Goal: Book appointment/travel/reservation

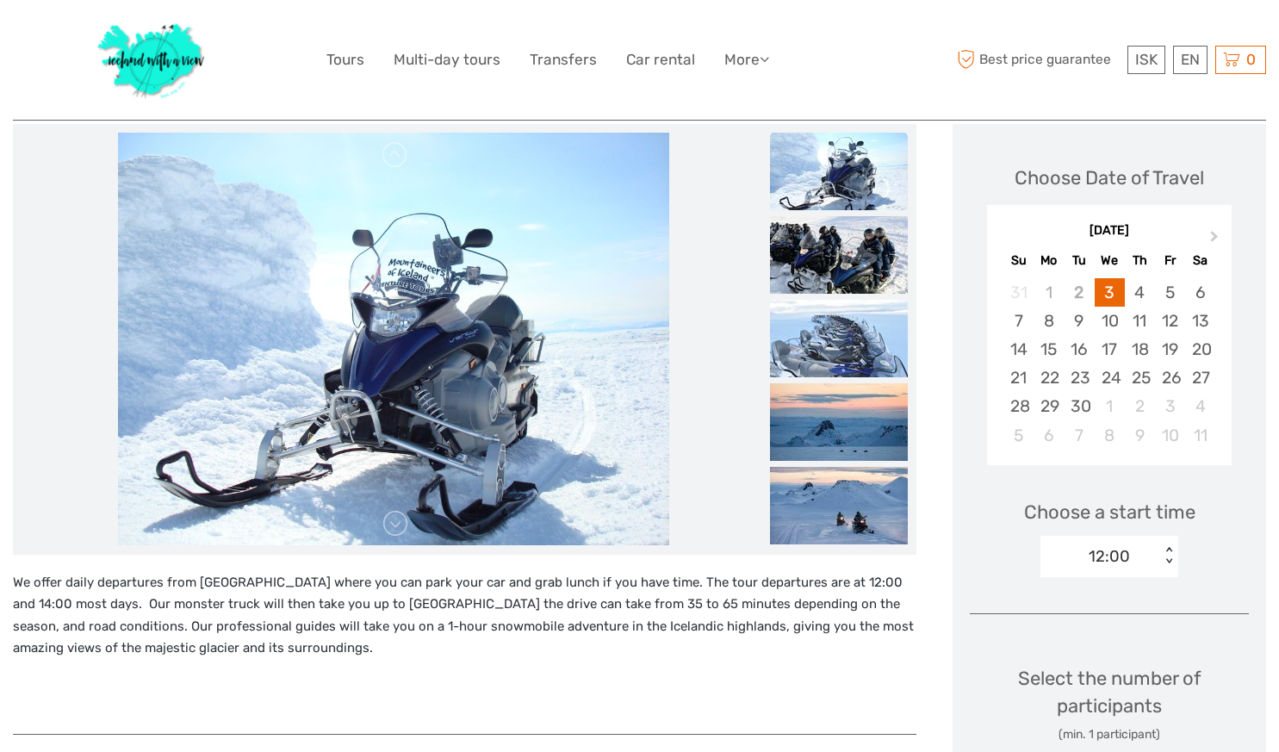
scroll to position [220, 0]
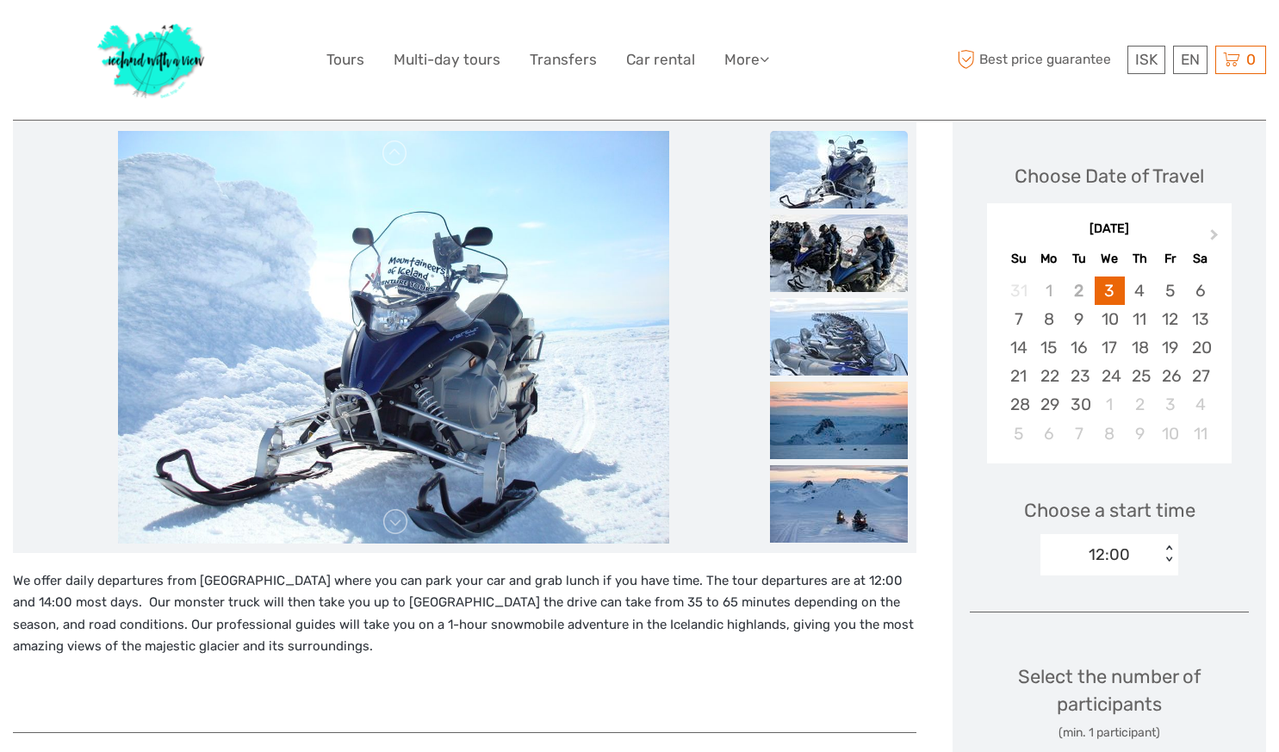
click at [1146, 549] on div "12:00" at bounding box center [1101, 555] width 120 height 26
click at [1222, 570] on div "Choose a start time 12:00 < >" at bounding box center [1109, 529] width 279 height 110
click at [1150, 545] on div "12:00" at bounding box center [1101, 555] width 120 height 26
click at [1215, 233] on span "Next Month" at bounding box center [1215, 238] width 0 height 25
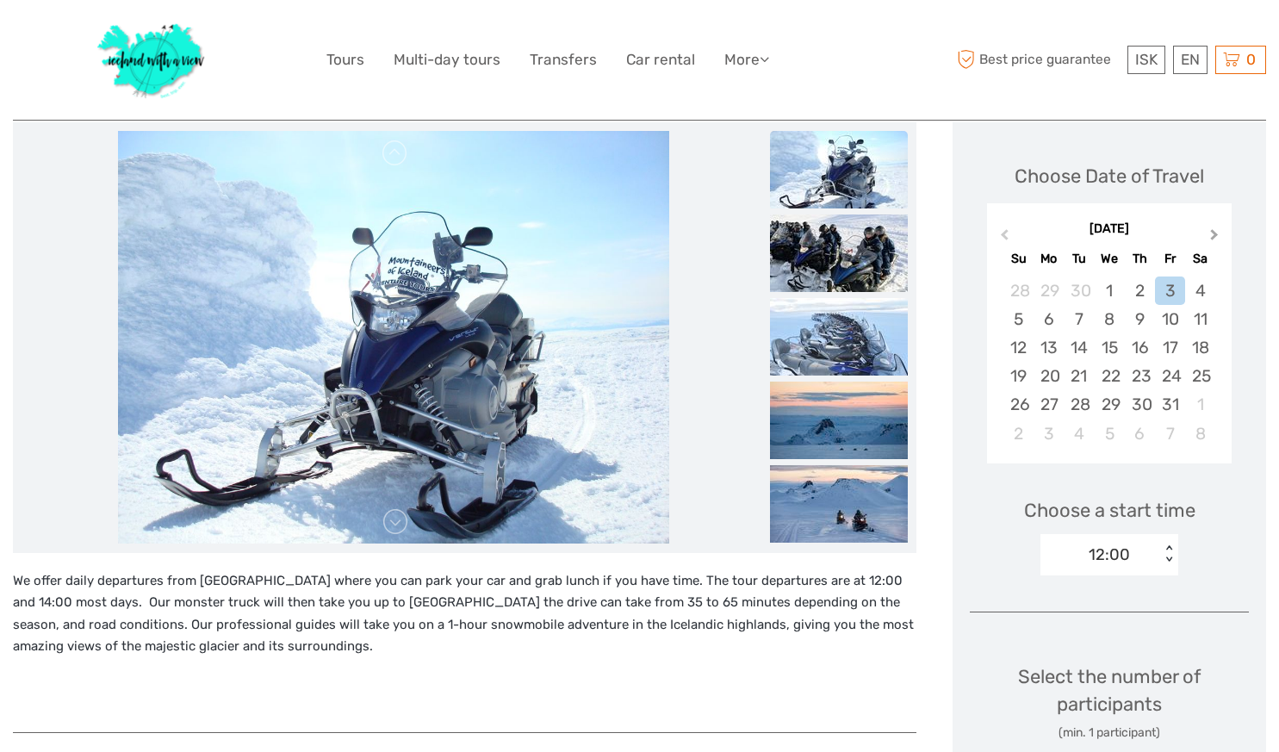
click at [1215, 233] on span "Next Month" at bounding box center [1215, 238] width 0 height 25
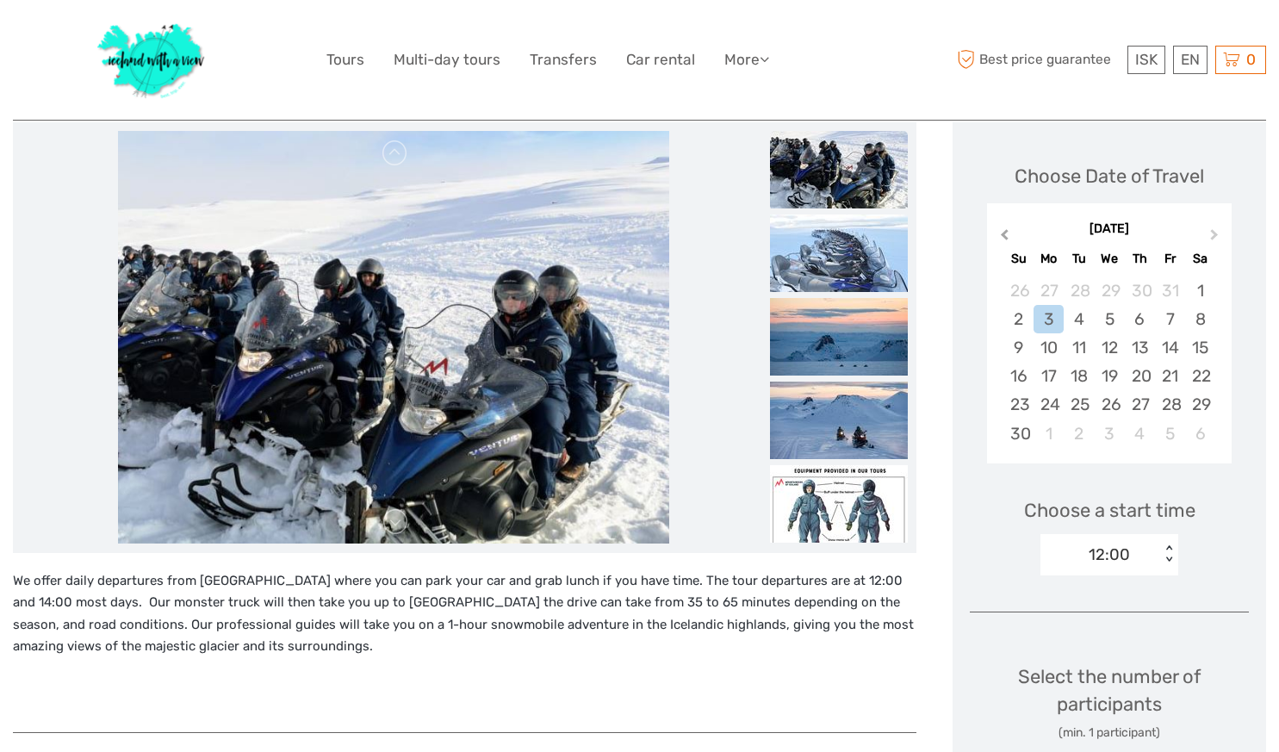
click at [1002, 230] on button "Previous Month" at bounding box center [1003, 239] width 28 height 28
click at [1195, 282] on div "4" at bounding box center [1201, 291] width 30 height 28
click at [1148, 535] on div "12:00 < >" at bounding box center [1110, 554] width 138 height 41
click at [1131, 629] on div "14:00" at bounding box center [1109, 635] width 121 height 29
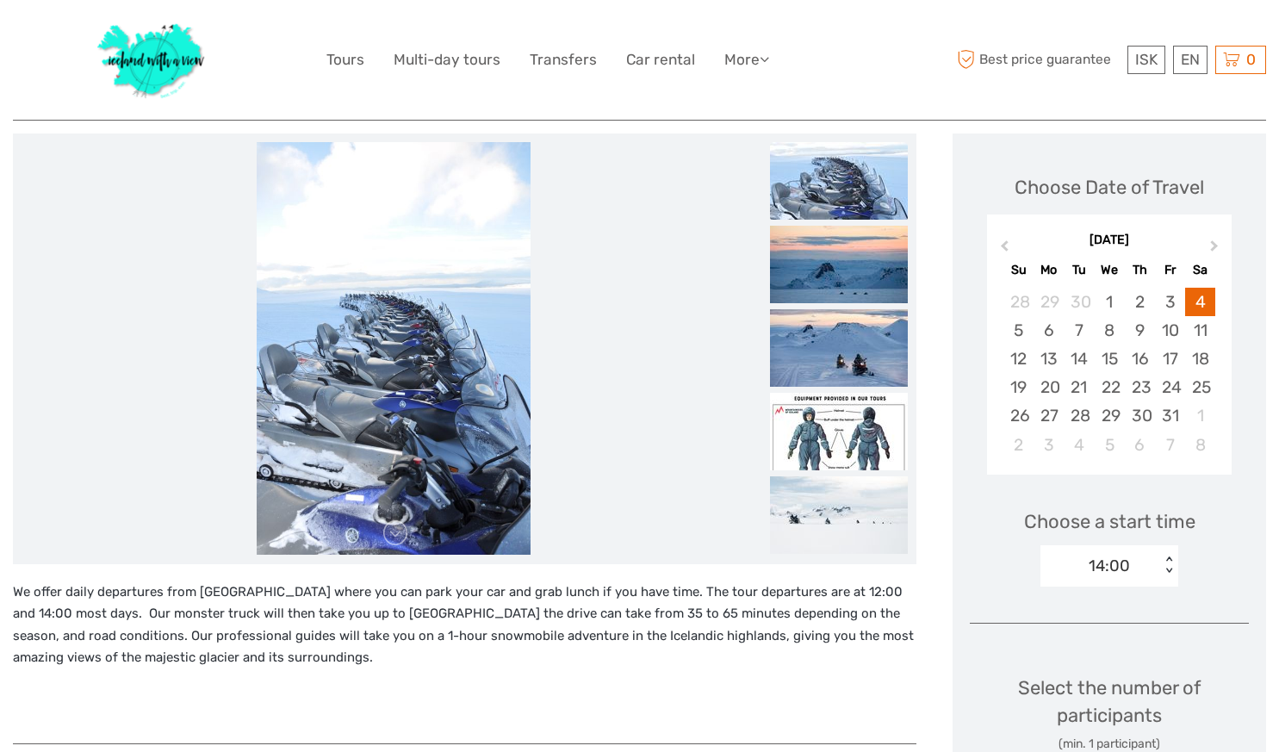
scroll to position [207, 0]
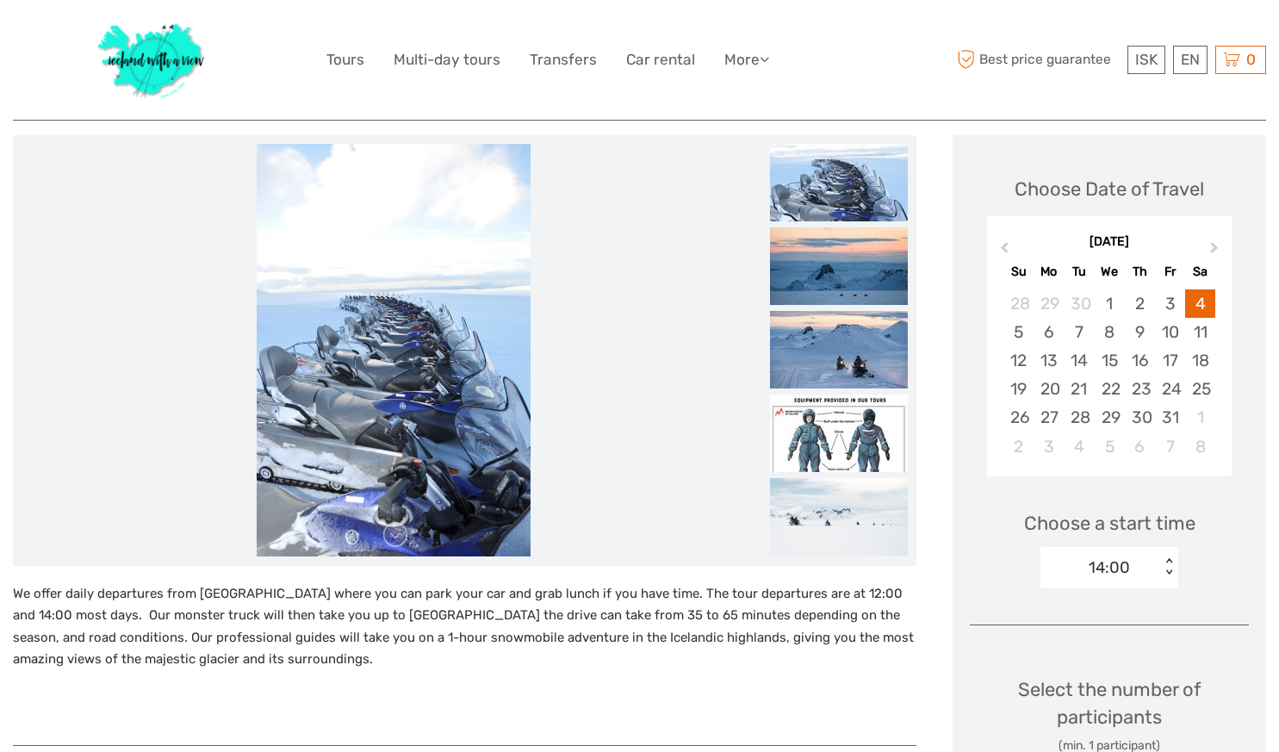
click at [866, 174] on img at bounding box center [839, 183] width 138 height 78
click at [826, 259] on img at bounding box center [839, 266] width 138 height 78
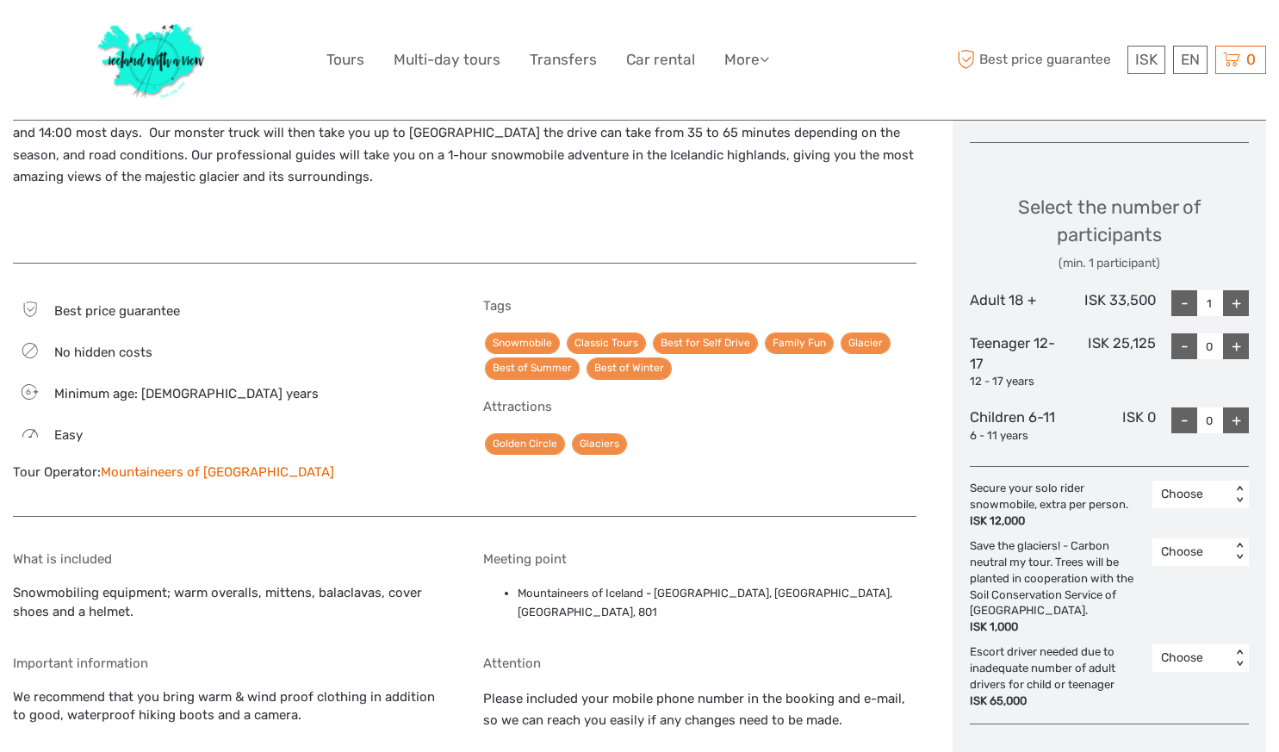
scroll to position [691, 0]
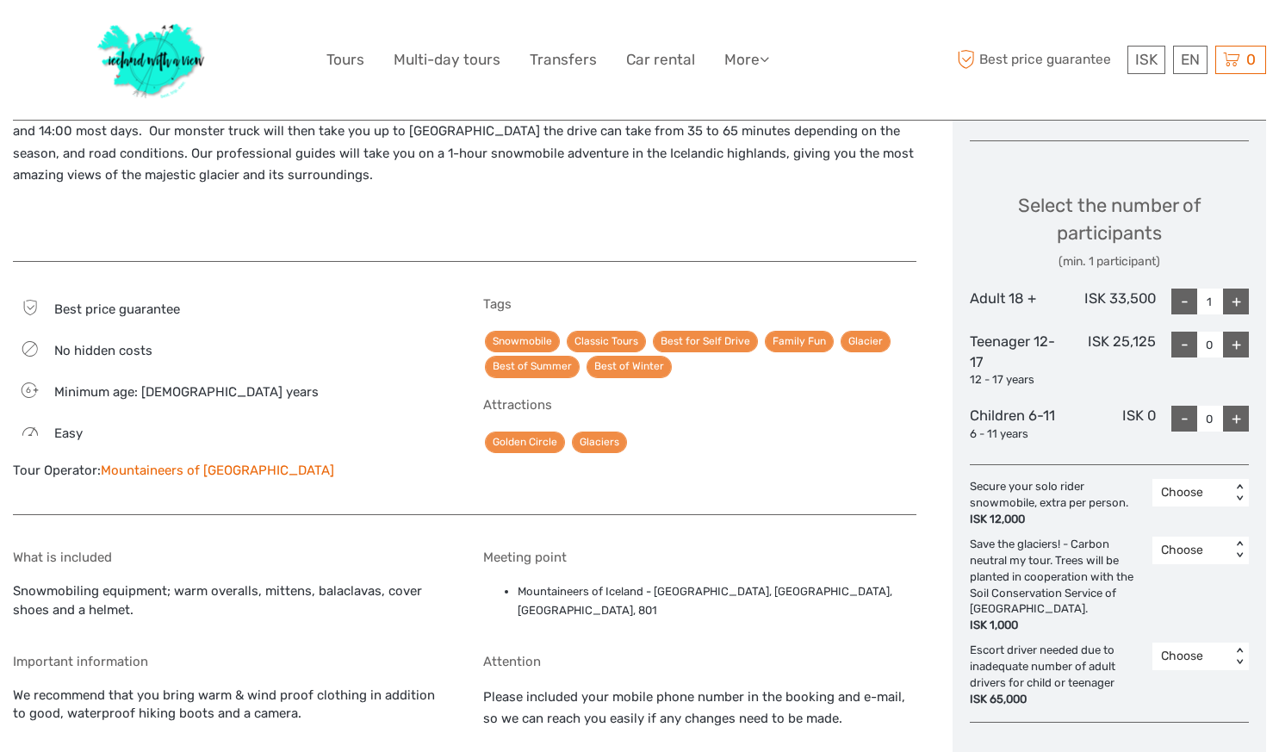
click at [1243, 294] on div "+" at bounding box center [1236, 302] width 26 height 26
drag, startPoint x: 1157, startPoint y: 297, endPoint x: 1076, endPoint y: 304, distance: 81.3
click at [1076, 304] on div "Adult 18 + ISK 33,500 - 2 +" at bounding box center [1109, 302] width 279 height 26
copy div "ISK 33,500"
click at [1183, 302] on div "-" at bounding box center [1185, 302] width 26 height 26
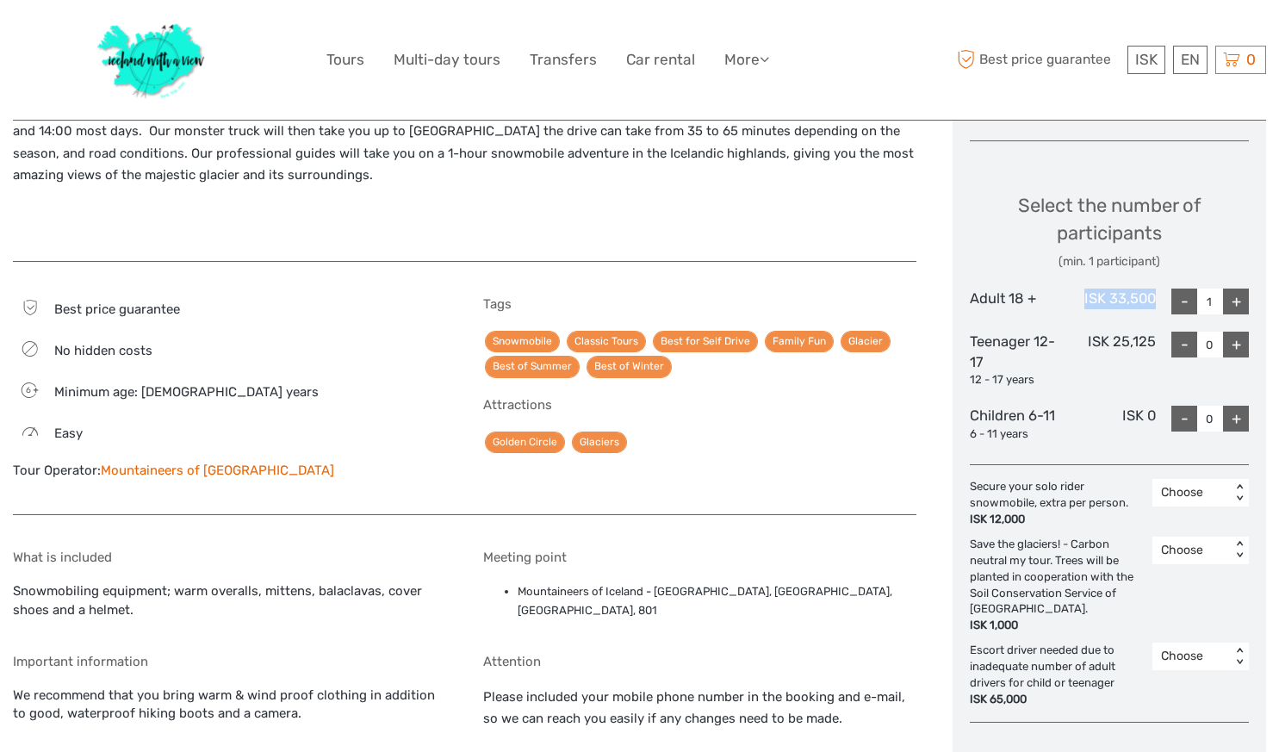
click at [1237, 295] on div "+" at bounding box center [1236, 302] width 26 height 26
type input "2"
click at [1218, 252] on div "Select the number of participants (min. 1 participant)" at bounding box center [1109, 231] width 279 height 78
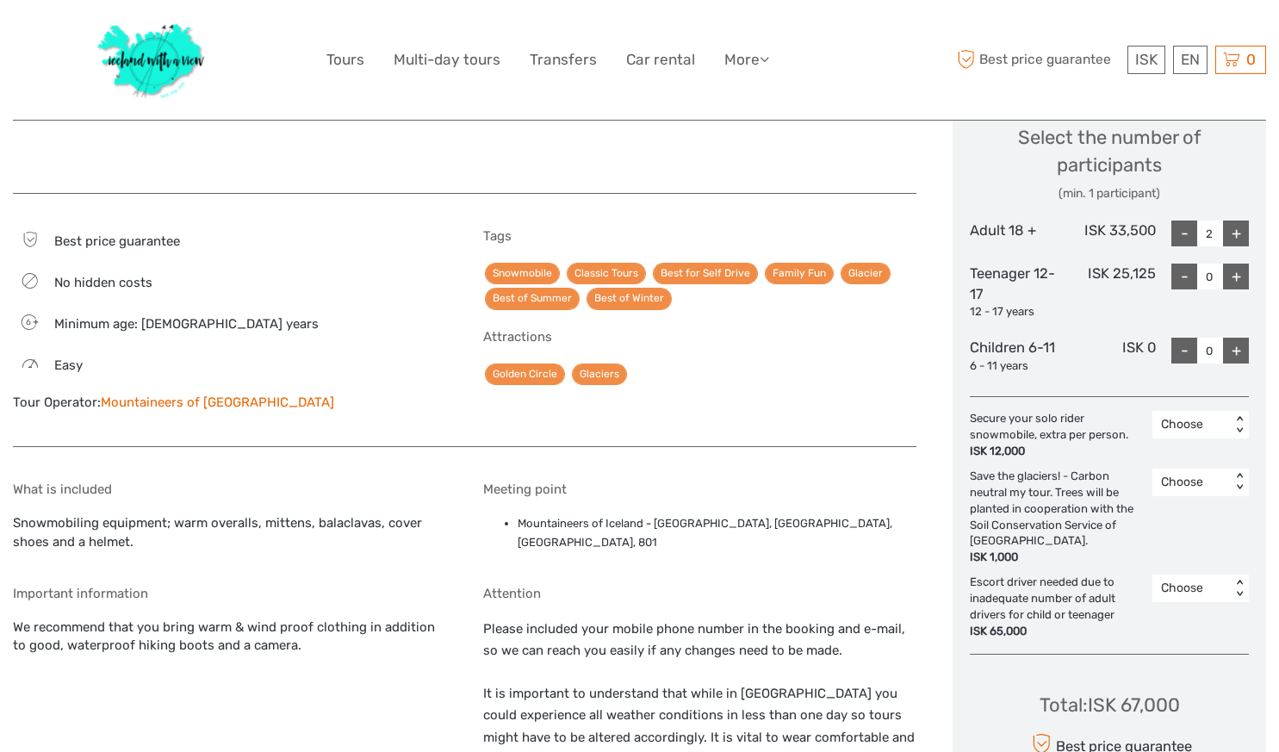
scroll to position [772, 0]
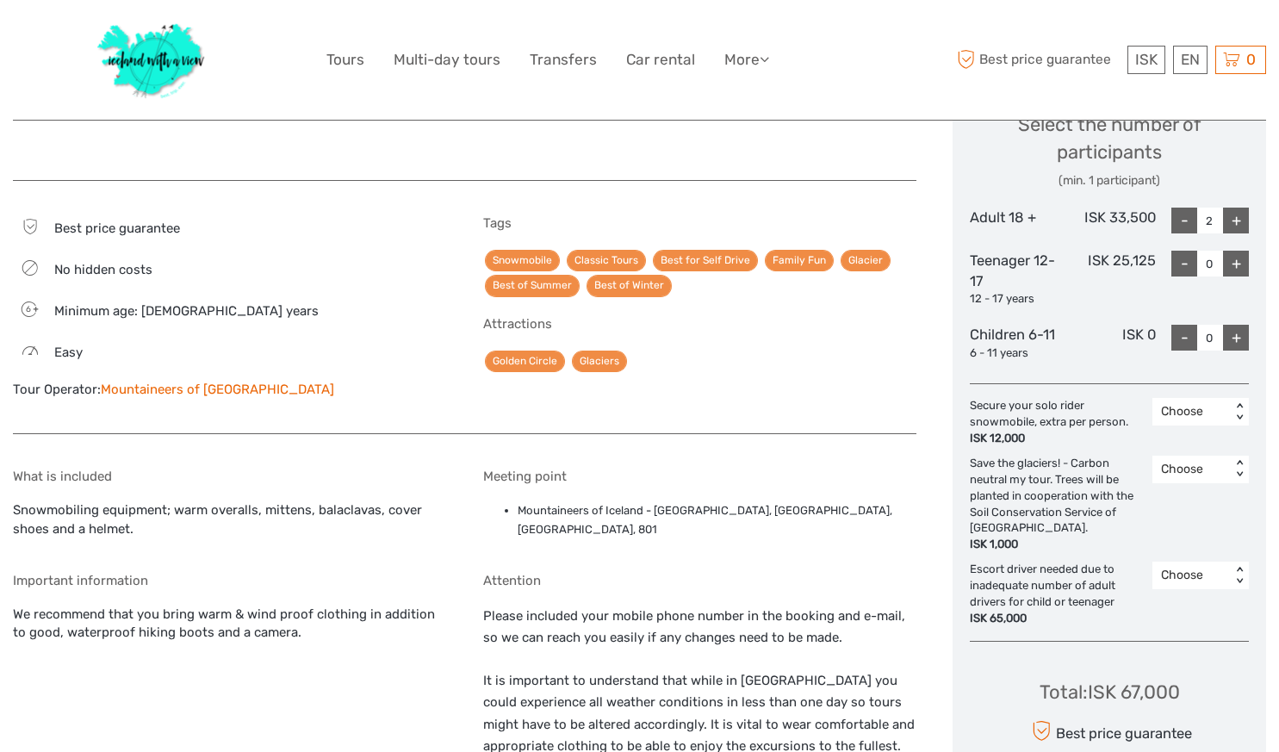
click at [775, 306] on div "Tags Snowmobile Classic Tours Best for Self Drive Family Fun Glacier Best of Su…" at bounding box center [700, 315] width 434 height 201
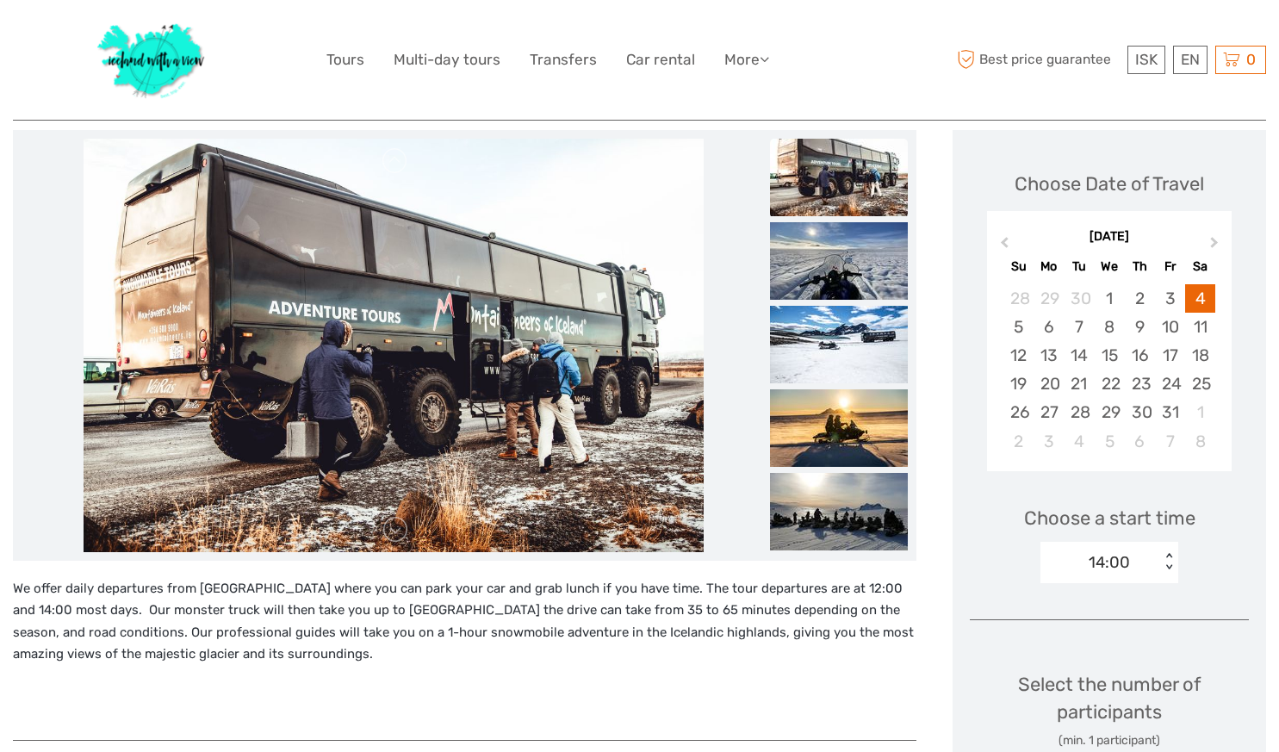
scroll to position [205, 0]
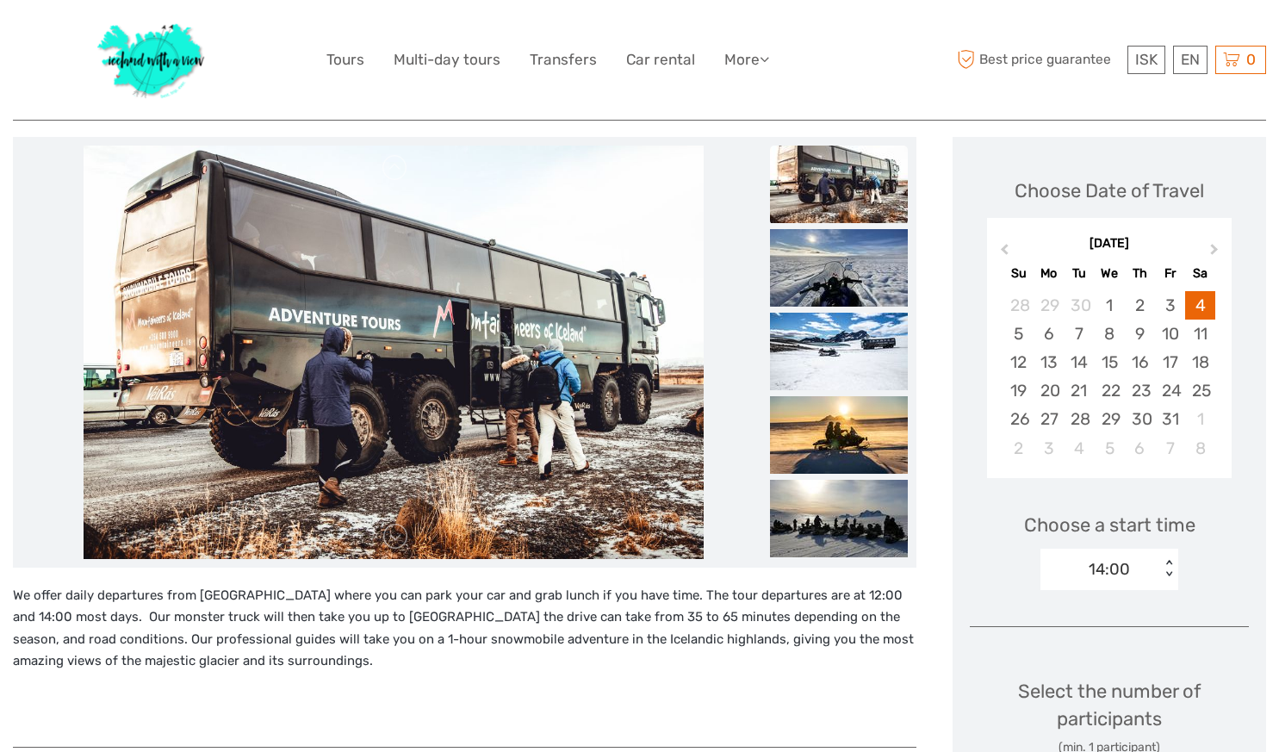
click at [170, 438] on img at bounding box center [394, 353] width 620 height 414
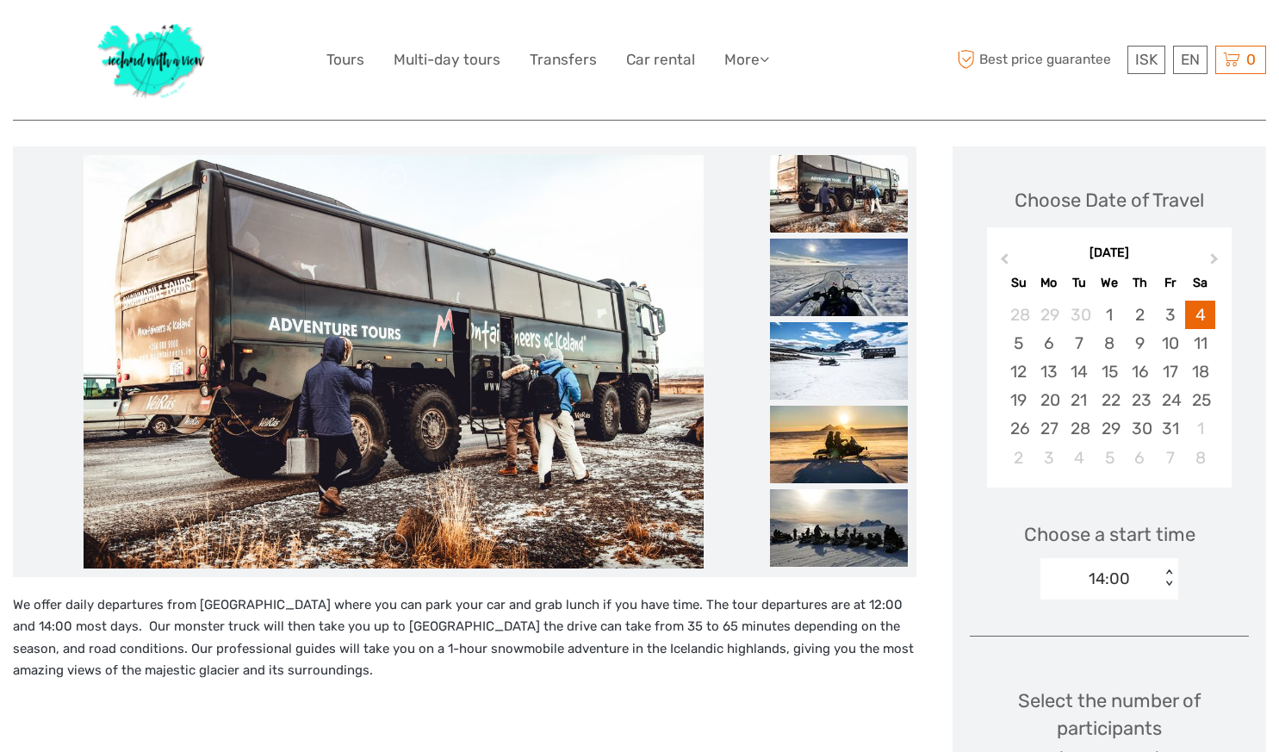
scroll to position [197, 0]
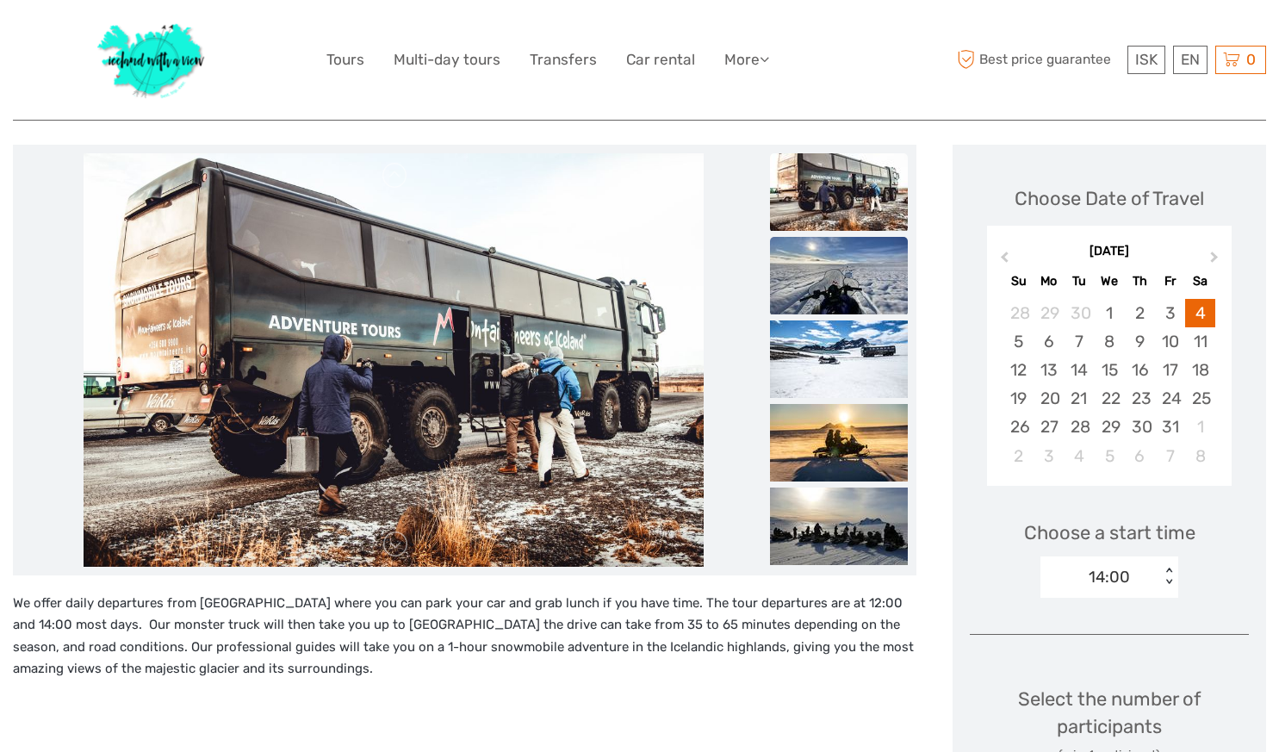
click at [865, 309] on img at bounding box center [839, 276] width 138 height 78
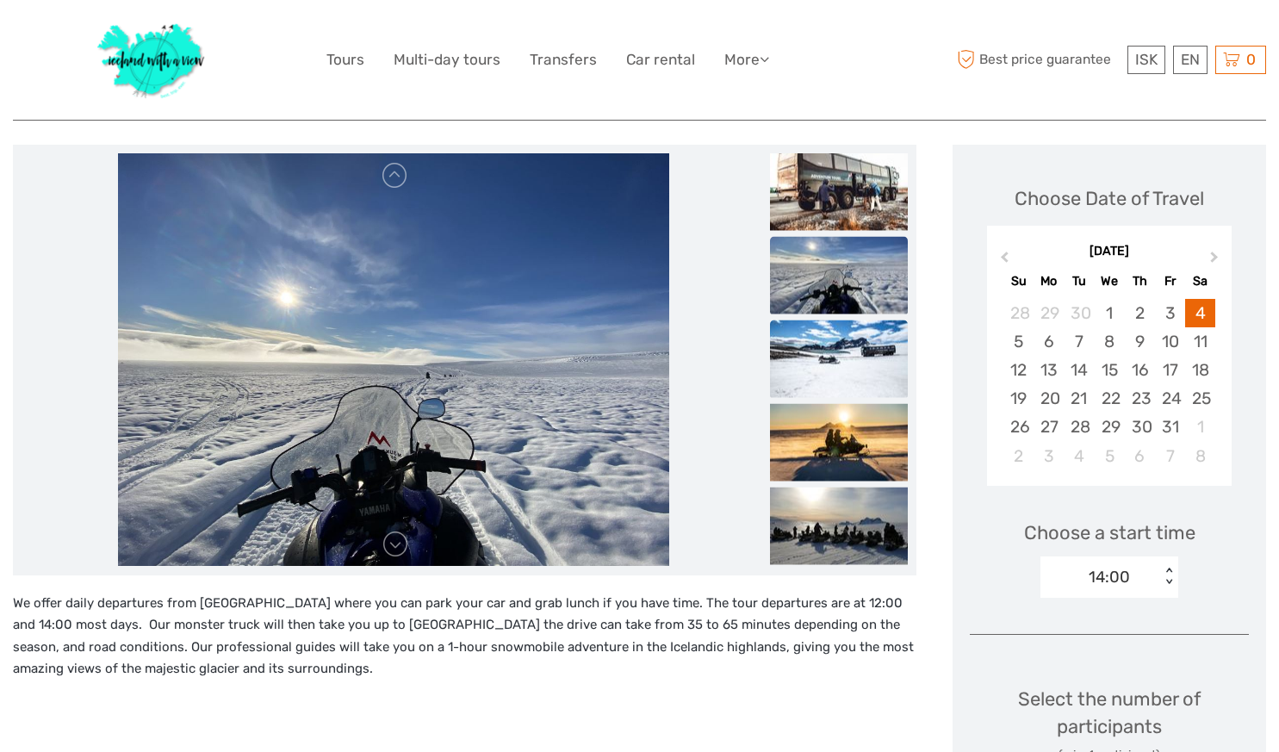
click at [831, 369] on img at bounding box center [839, 359] width 138 height 78
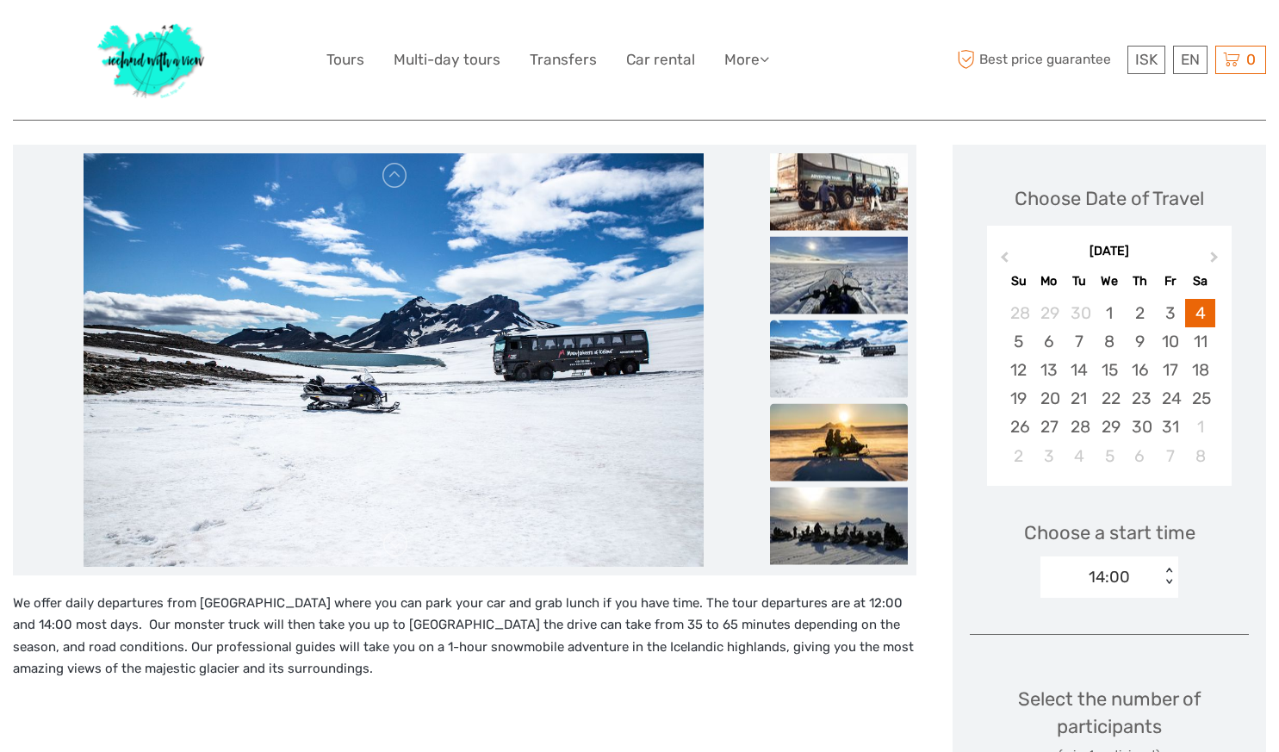
click at [841, 432] on img at bounding box center [839, 442] width 138 height 78
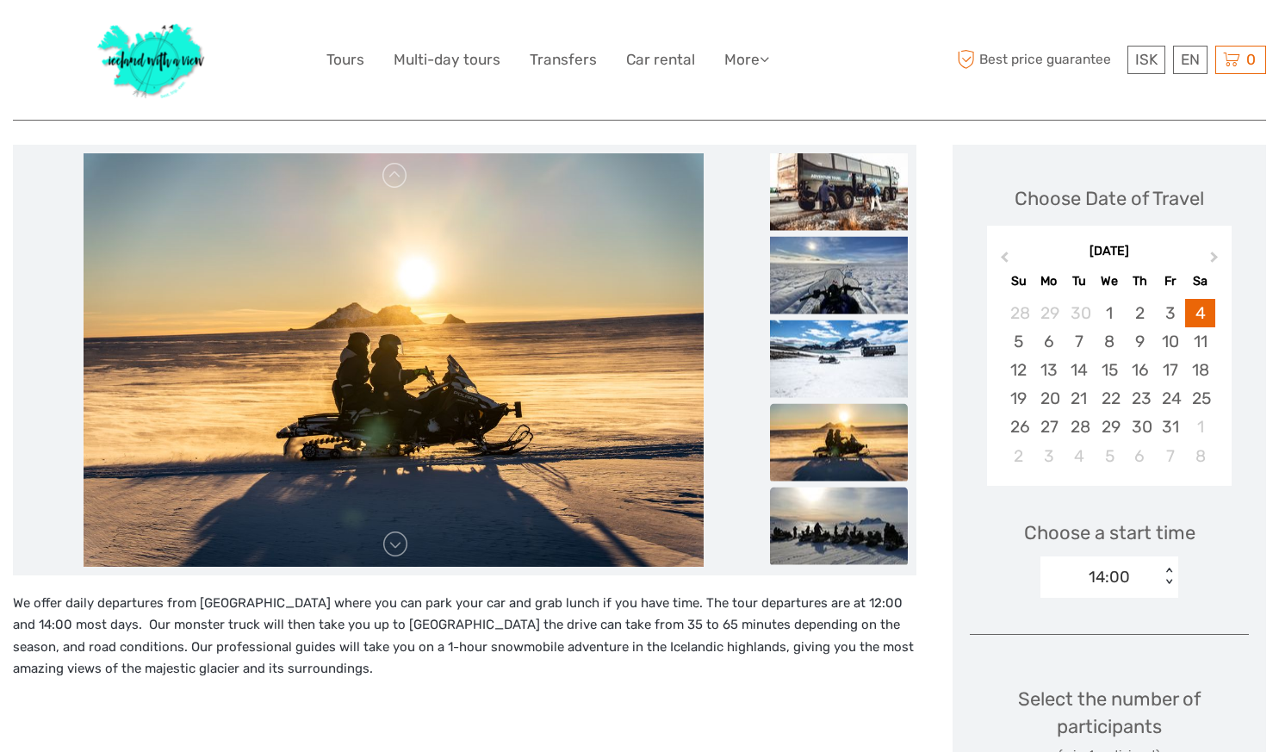
click at [839, 514] on img at bounding box center [839, 526] width 138 height 78
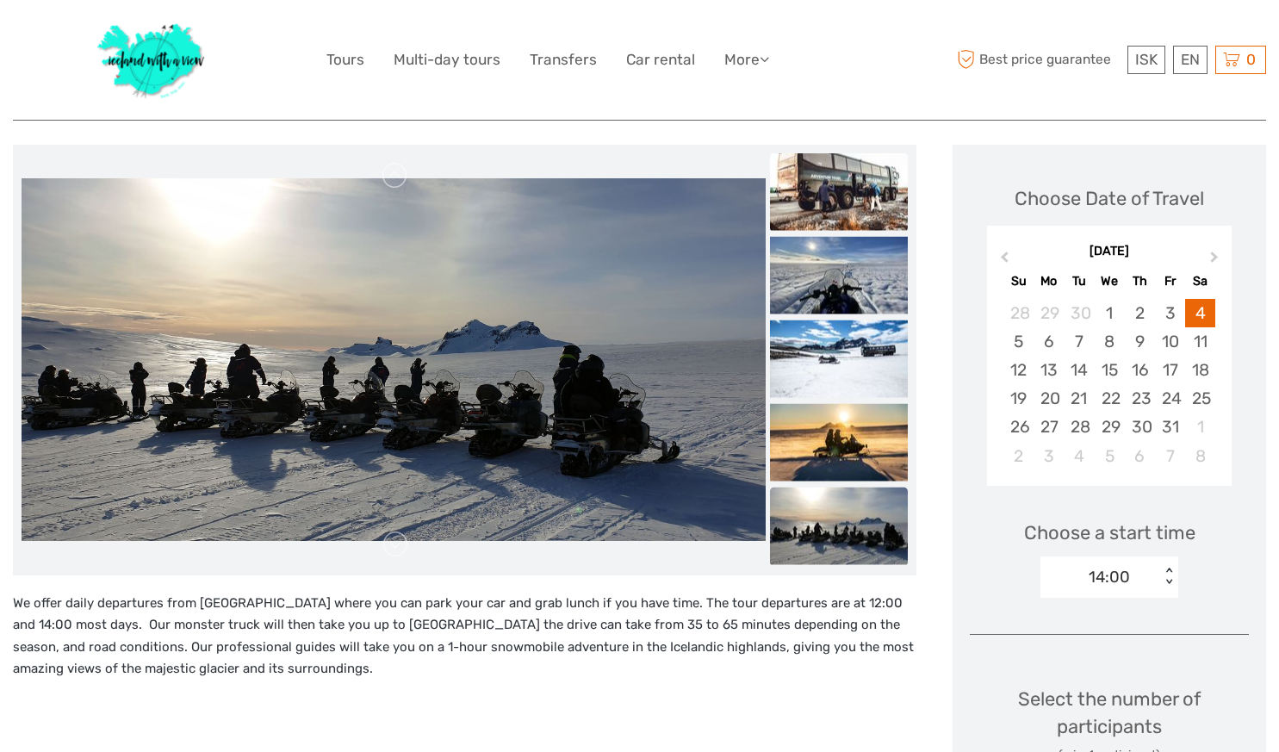
click at [846, 201] on img at bounding box center [839, 192] width 138 height 78
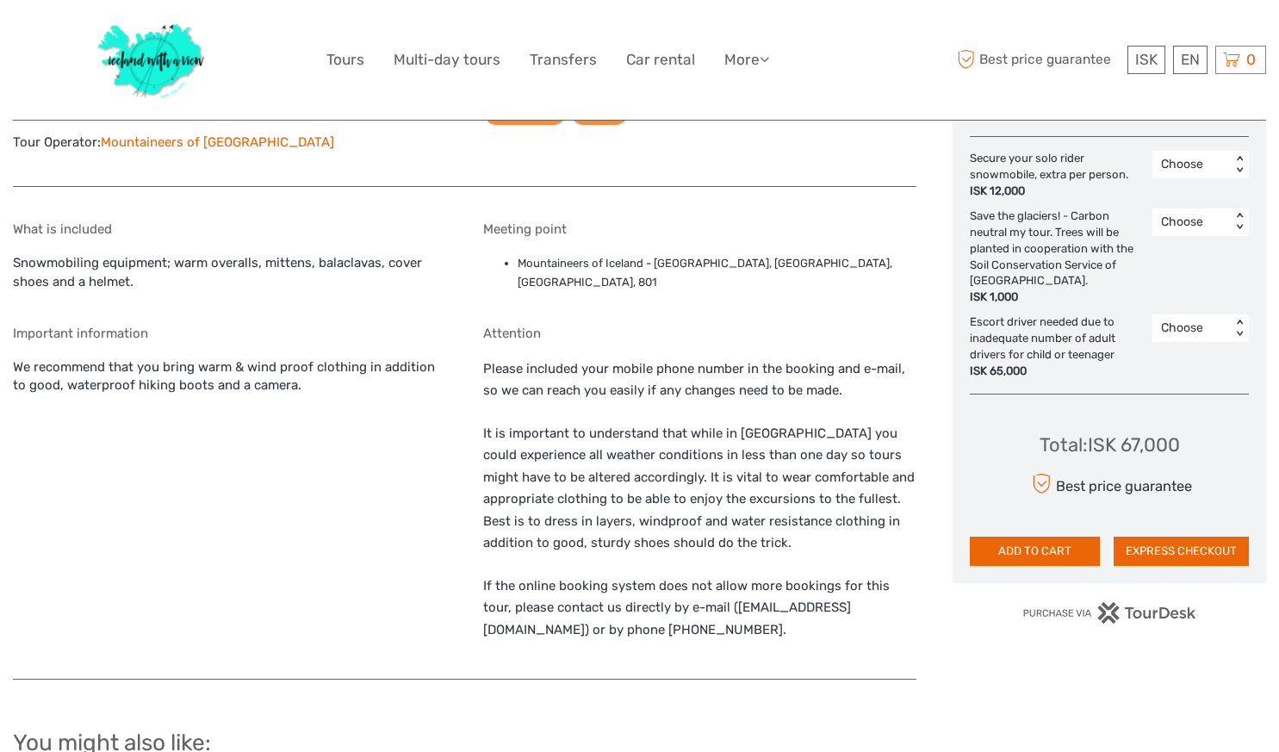
scroll to position [1018, 0]
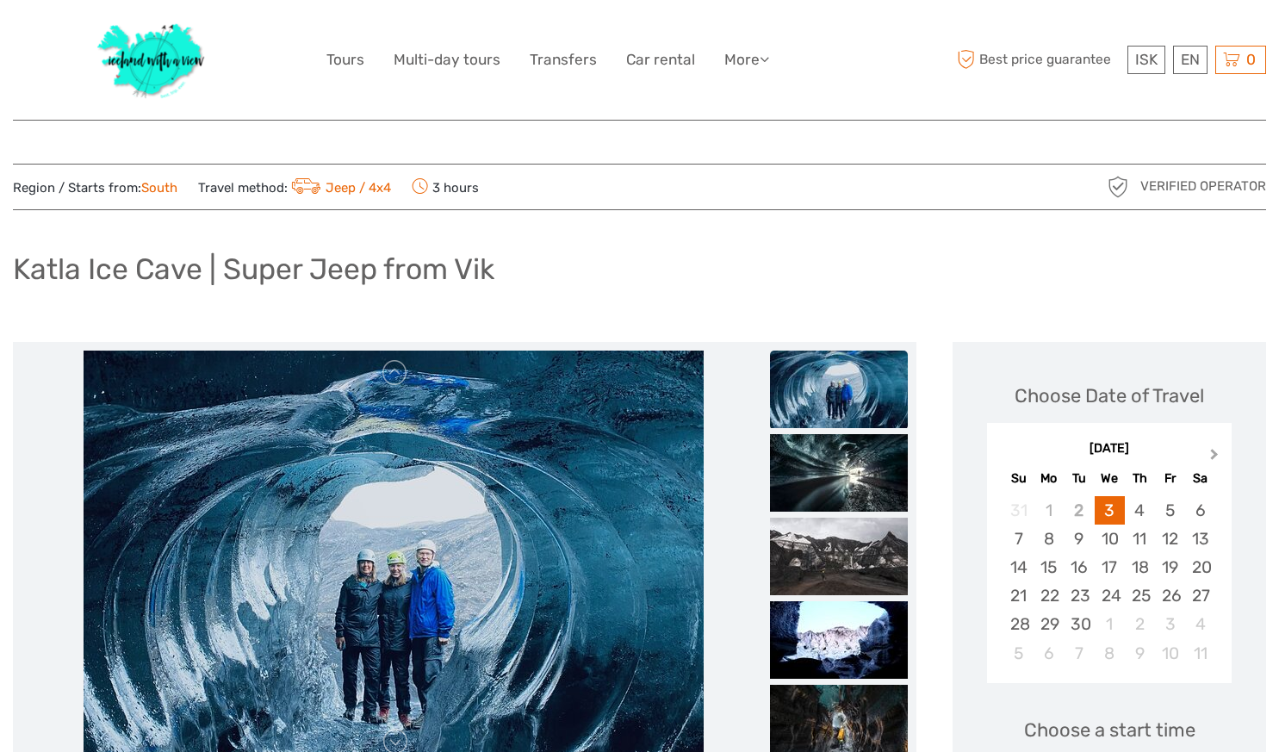
click at [1215, 453] on span "Next Month" at bounding box center [1215, 457] width 0 height 25
click at [1023, 542] on div "5" at bounding box center [1019, 539] width 30 height 28
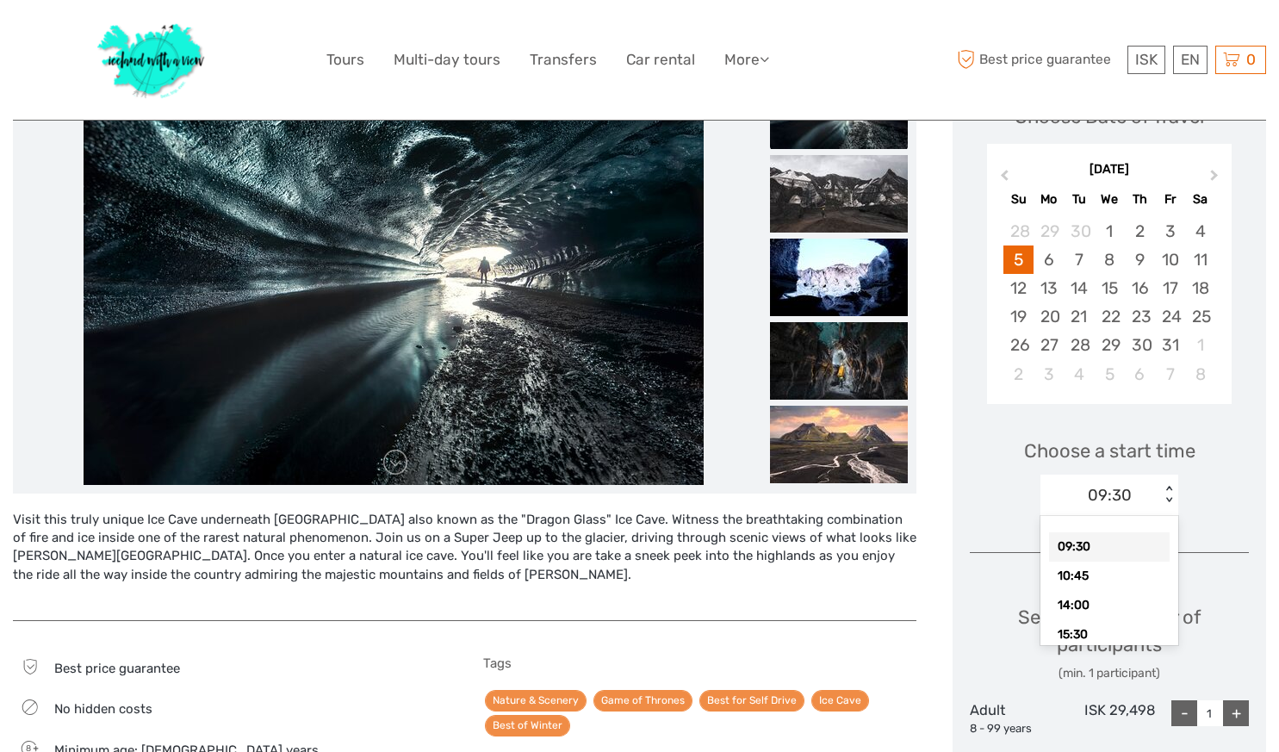
scroll to position [21, 0]
click at [1258, 497] on div "Choose Date of Travel October 2025 Previous Month Next Month October 2025 Su Mo…" at bounding box center [1110, 639] width 314 height 1153
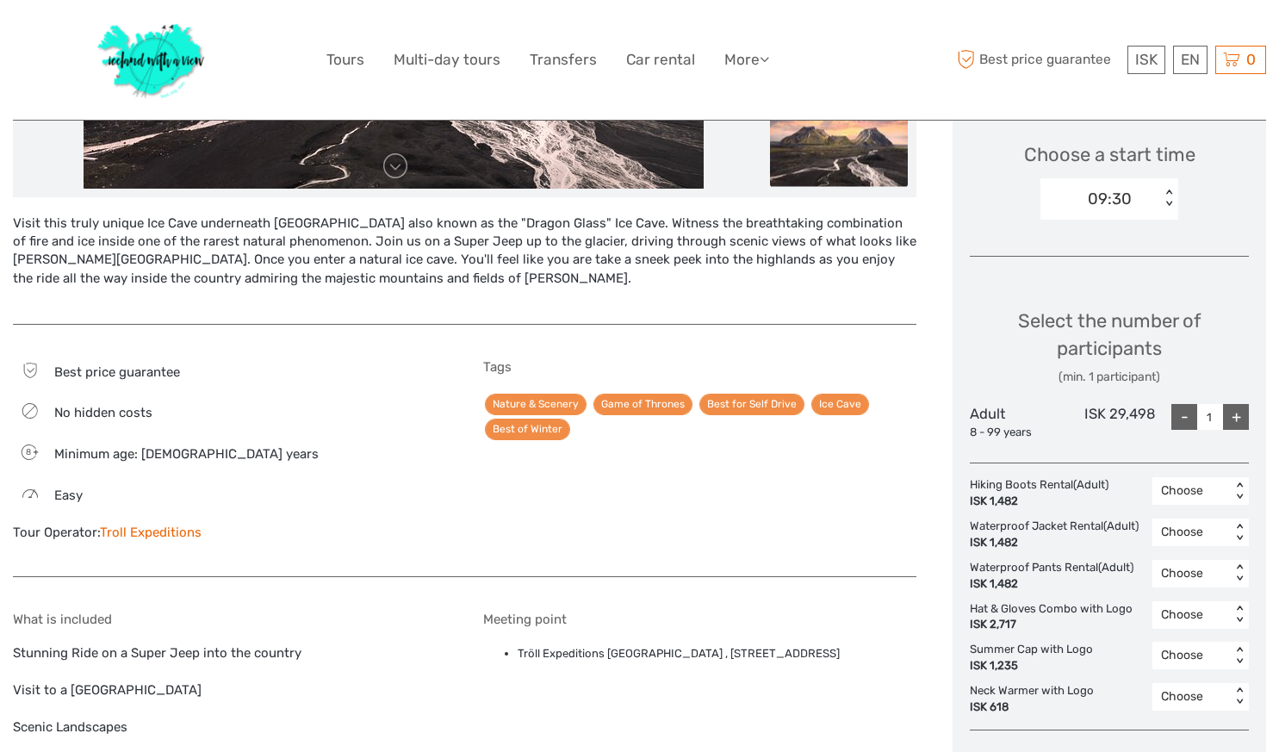
scroll to position [569, 0]
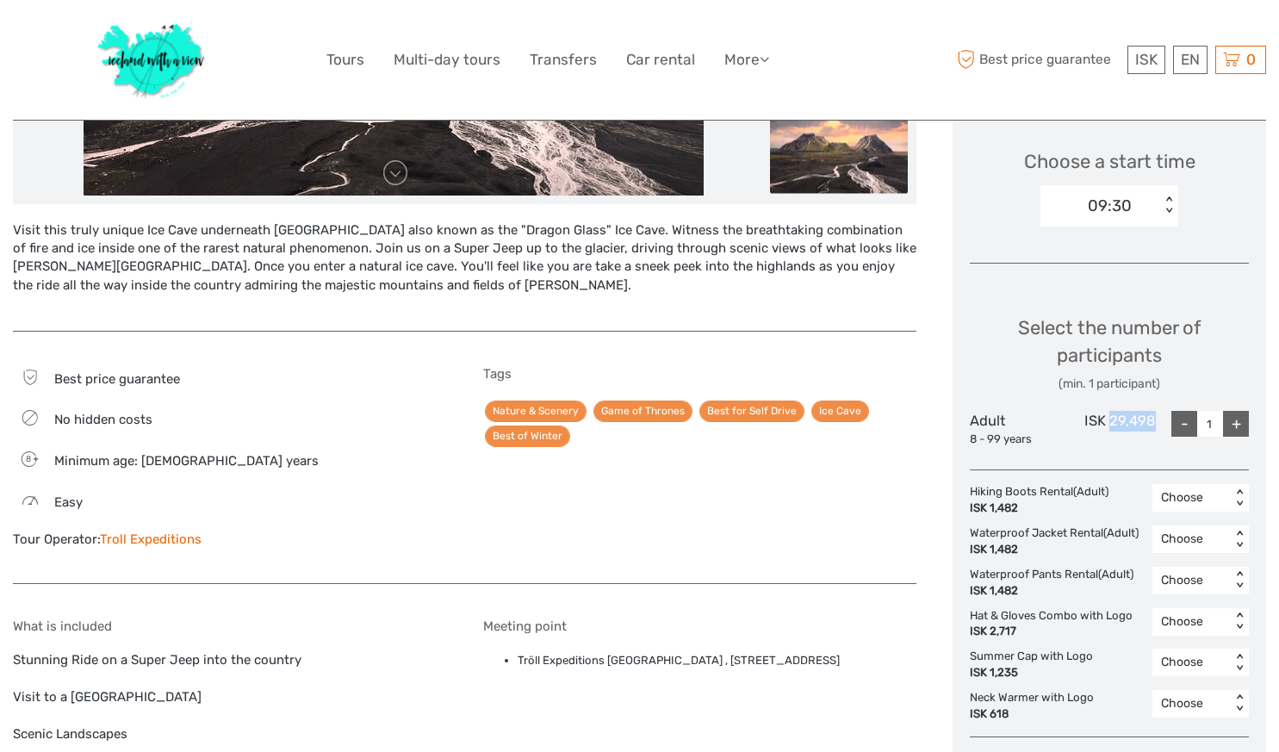
drag, startPoint x: 1155, startPoint y: 424, endPoint x: 1109, endPoint y: 428, distance: 46.7
click at [1109, 428] on div "ISK 29,498" at bounding box center [1109, 429] width 93 height 36
copy div "29,498"
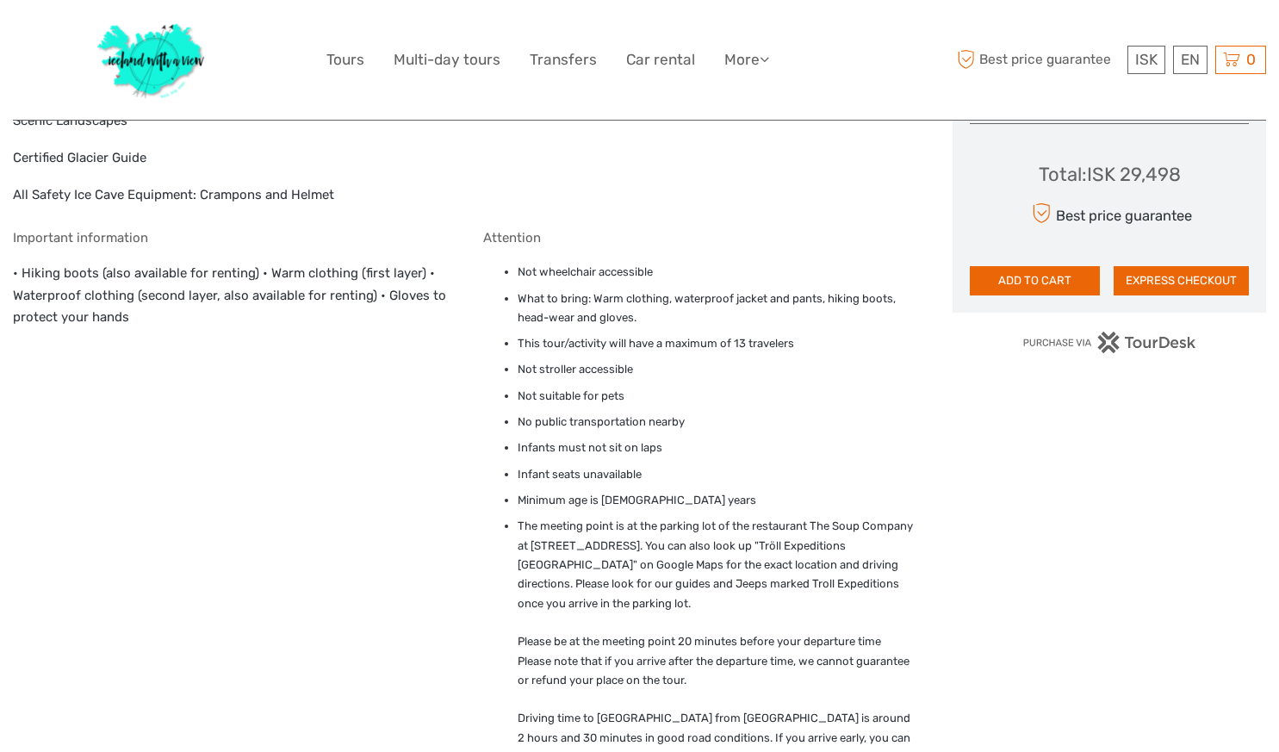
scroll to position [1188, 0]
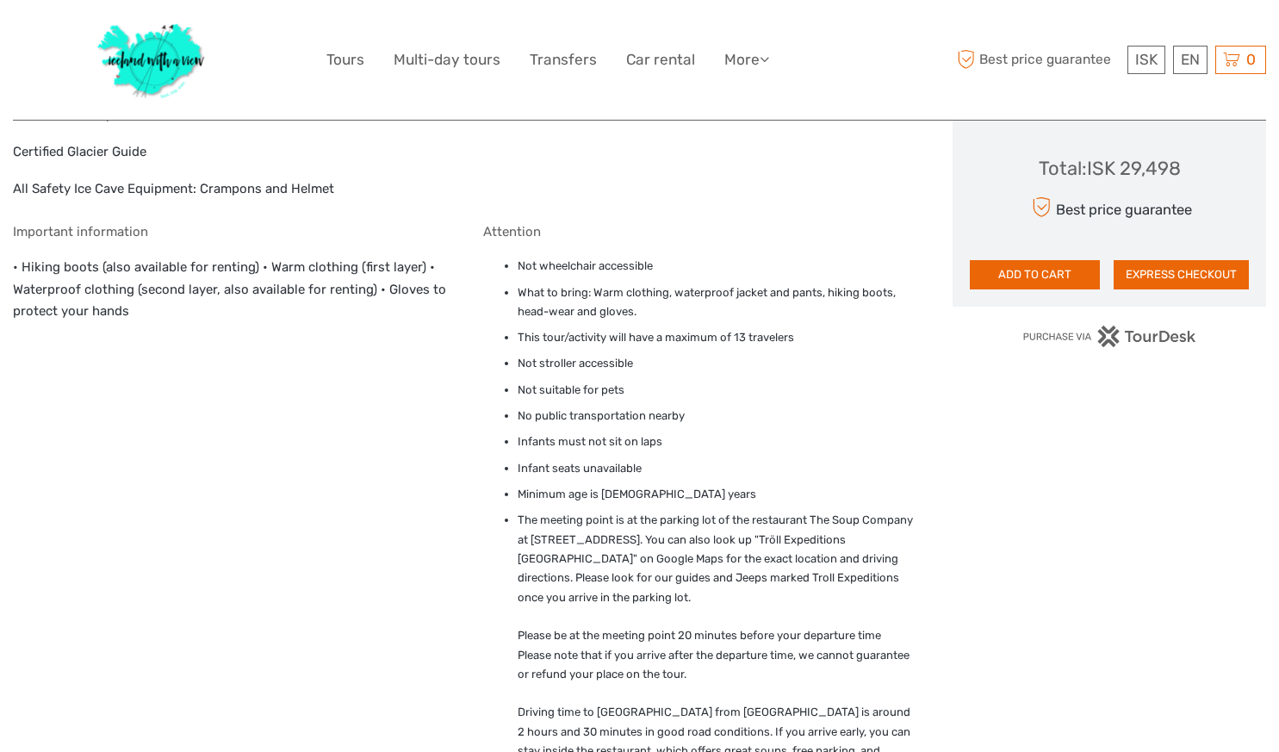
drag, startPoint x: 1292, startPoint y: 424, endPoint x: 1273, endPoint y: 444, distance: 26.8
click at [1273, 444] on body "ISK ISK € $ £ EN English Español Deutsch Tours Multi-day tours Transfers Car re…" at bounding box center [639, 265] width 1279 height 2906
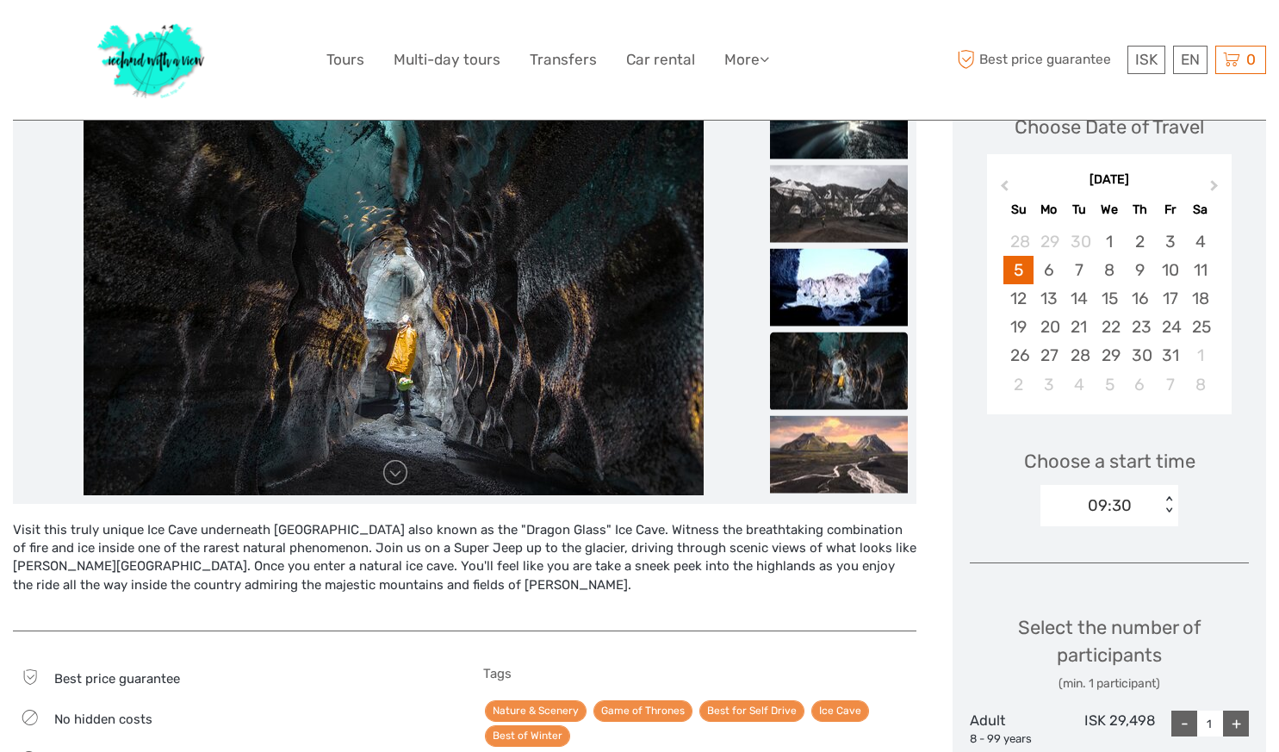
scroll to position [264, 0]
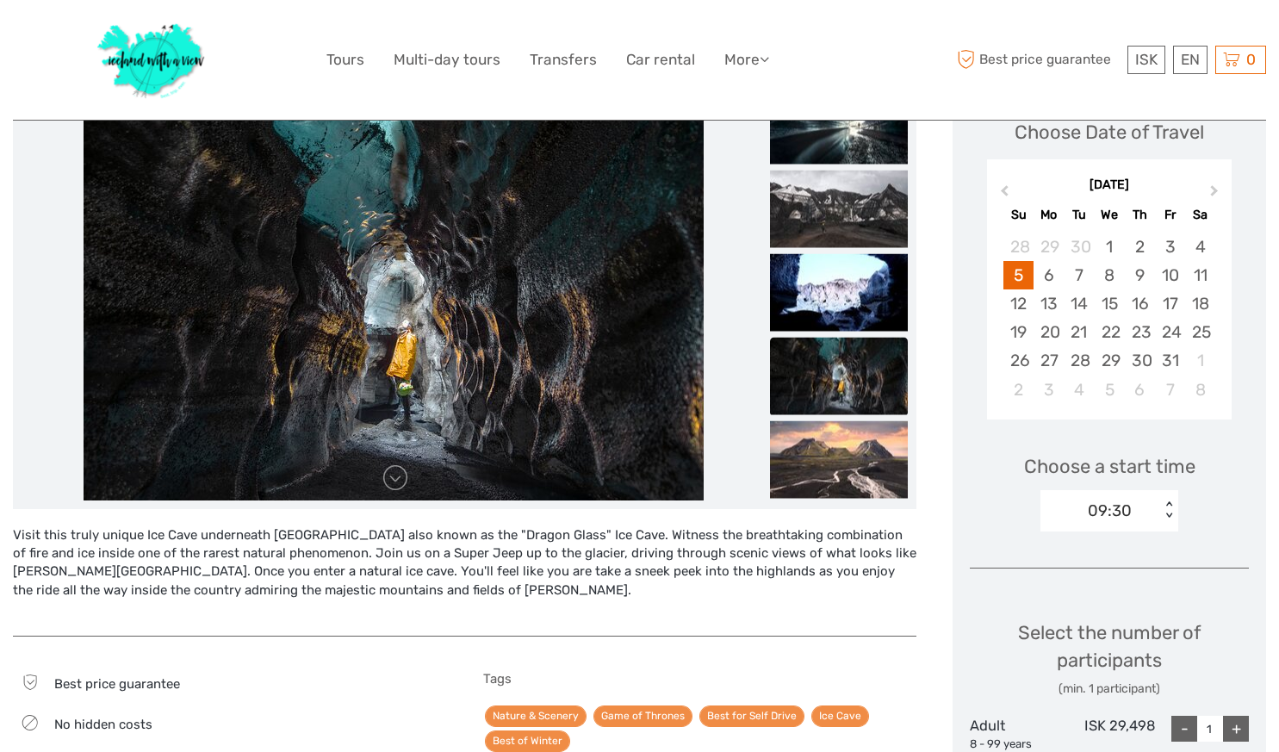
click at [1165, 521] on div "09:30 < >" at bounding box center [1110, 510] width 138 height 41
click at [1174, 547] on div "Choose Date of Travel October 2025 Previous Month Next Month October 2025 Su Mo…" at bounding box center [1110, 654] width 314 height 1153
